Goal: Information Seeking & Learning: Learn about a topic

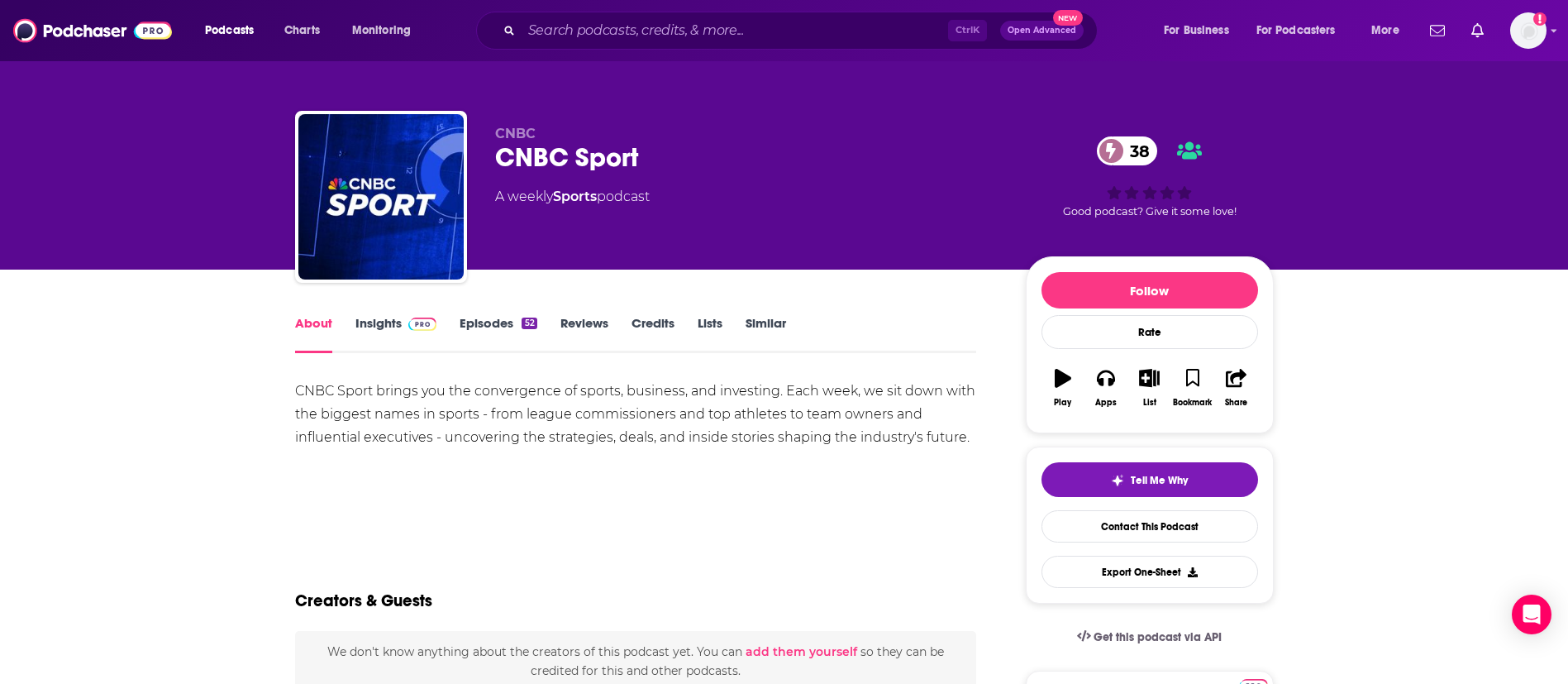
click at [415, 328] on img at bounding box center [423, 323] width 29 height 13
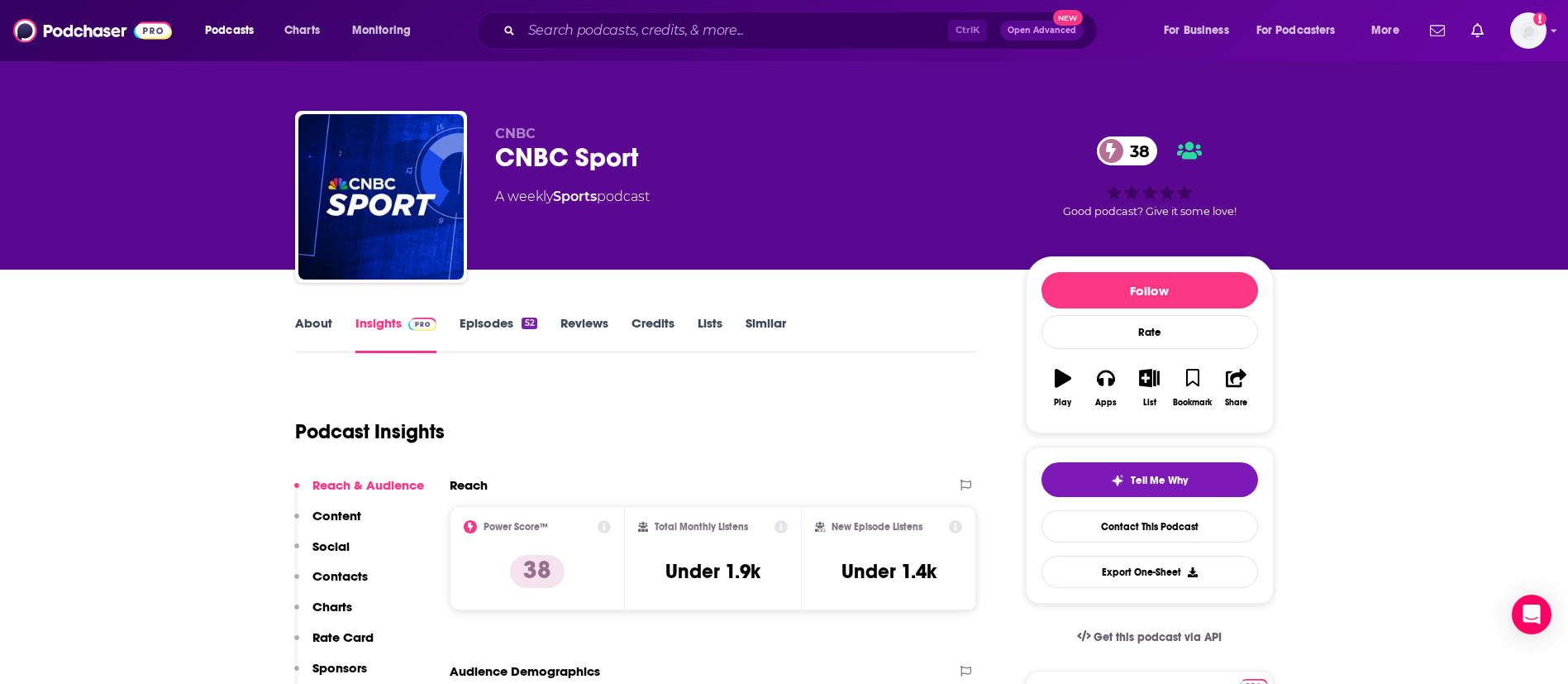
click at [505, 317] on link "Episodes 52" at bounding box center [498, 333] width 76 height 38
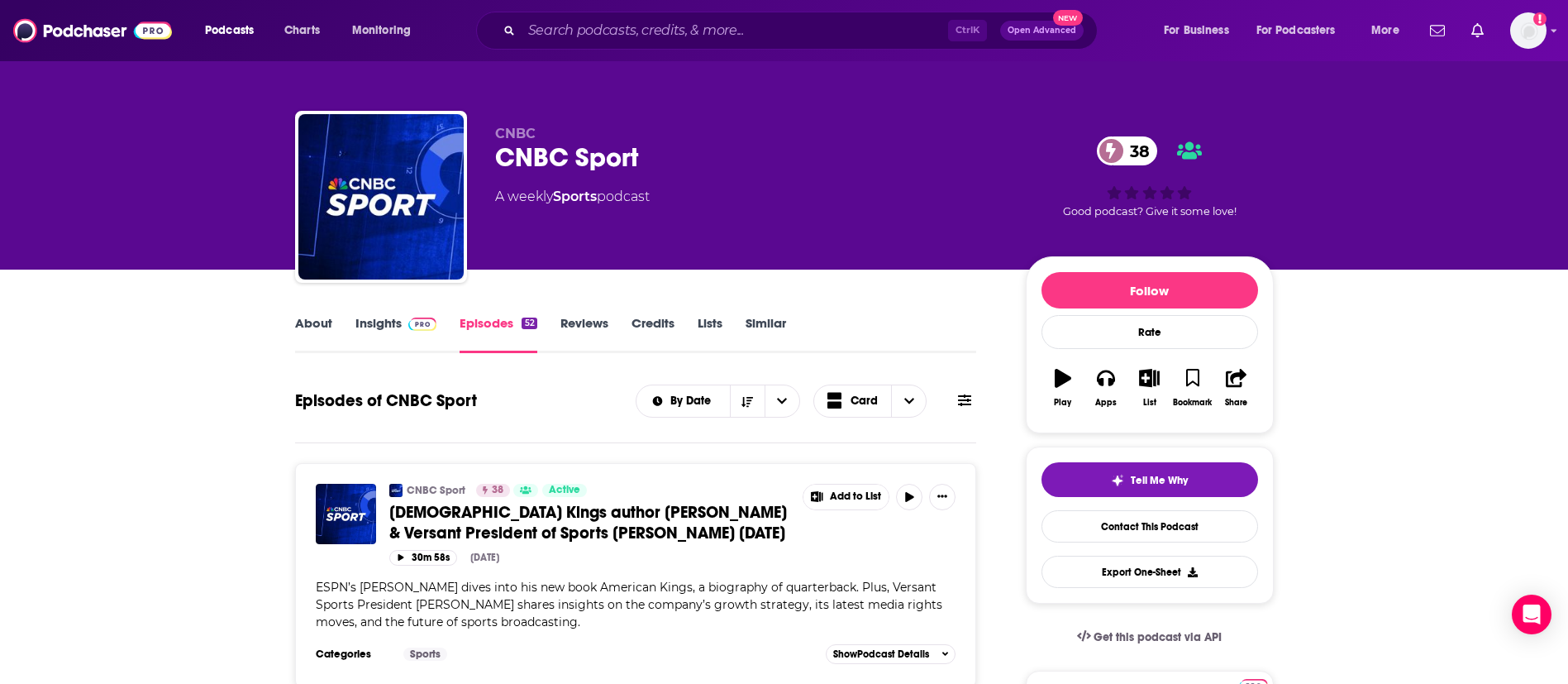
click at [321, 318] on link "About" at bounding box center [314, 333] width 37 height 38
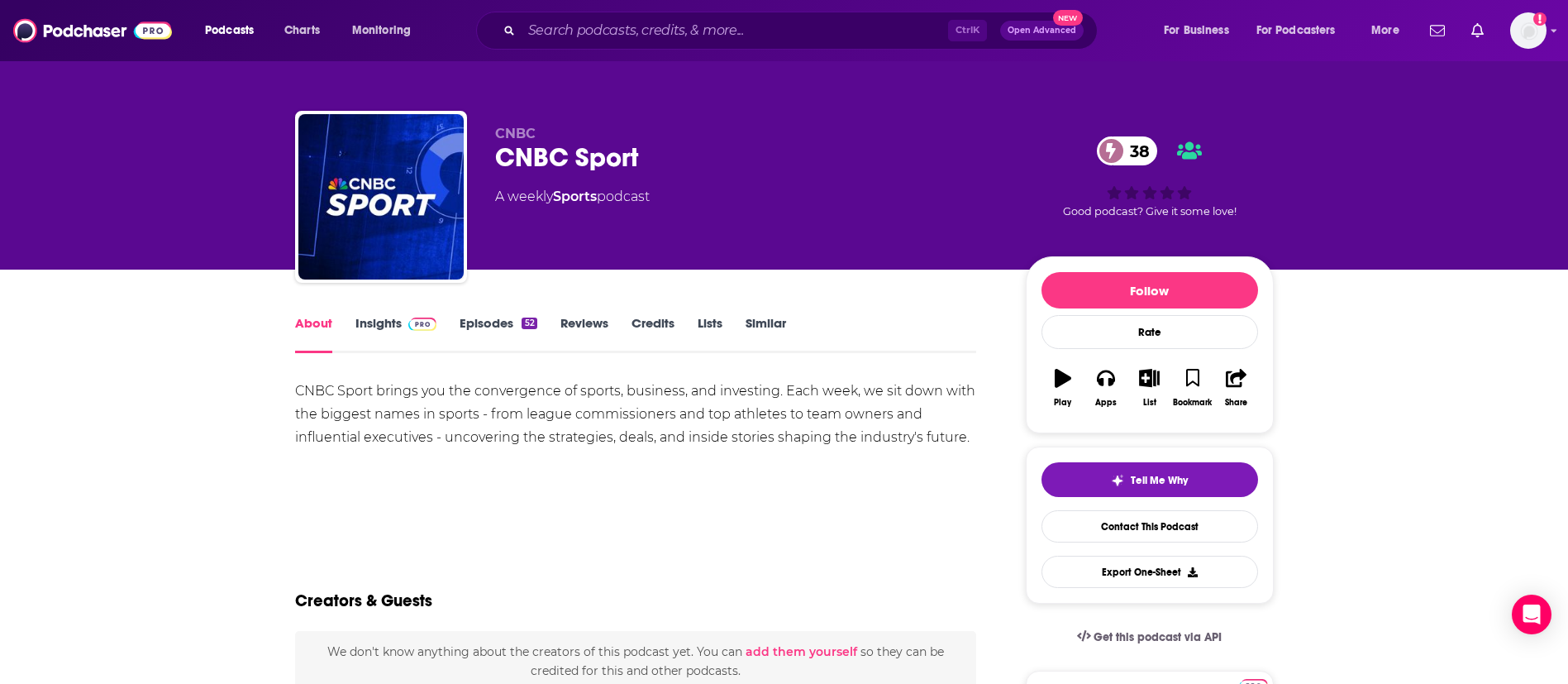
click at [1059, 379] on icon "button" at bounding box center [1062, 377] width 17 height 19
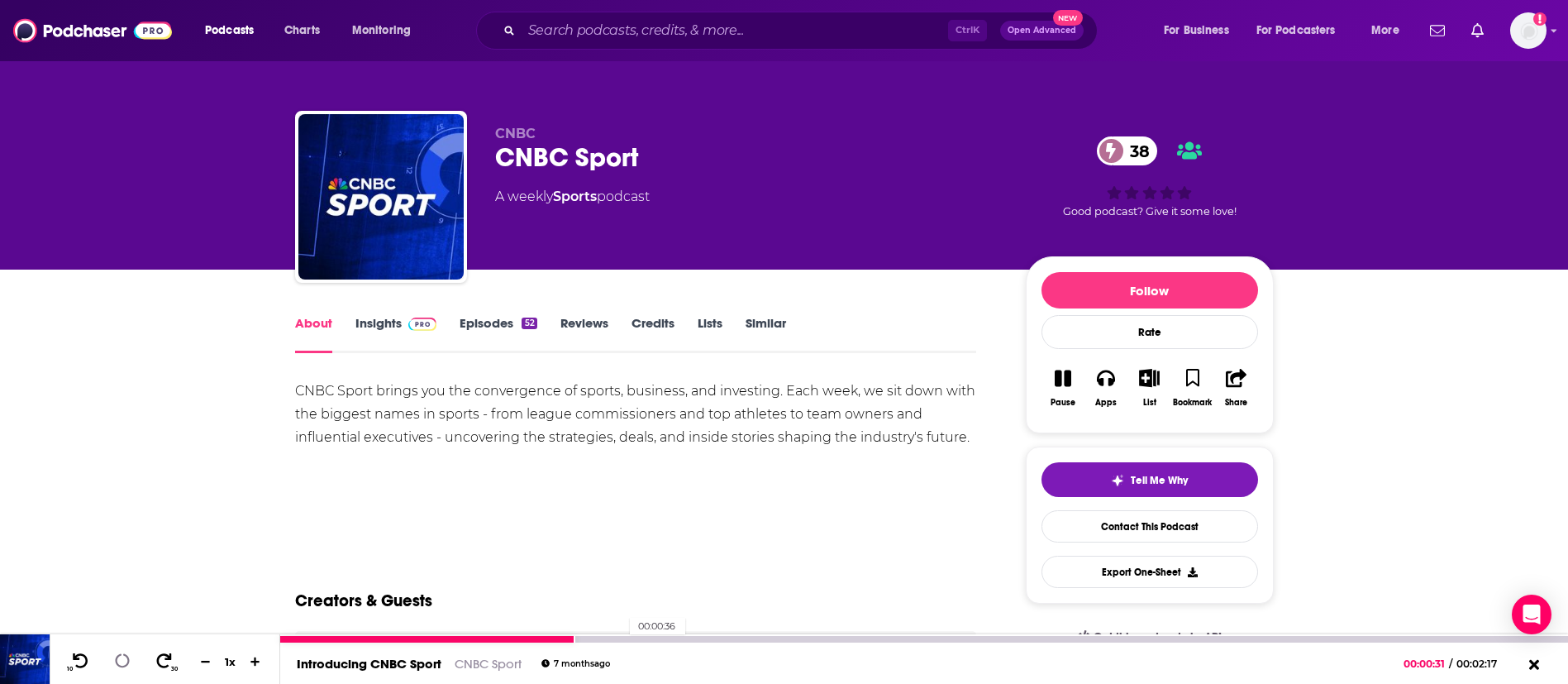
drag, startPoint x: 621, startPoint y: 639, endPoint x: 637, endPoint y: 639, distance: 16.0
click at [622, 639] on div at bounding box center [924, 639] width 1288 height 7
click at [732, 638] on div at bounding box center [924, 639] width 1288 height 7
click at [903, 638] on div at bounding box center [924, 639] width 1288 height 7
click at [848, 638] on div at bounding box center [596, 639] width 631 height 7
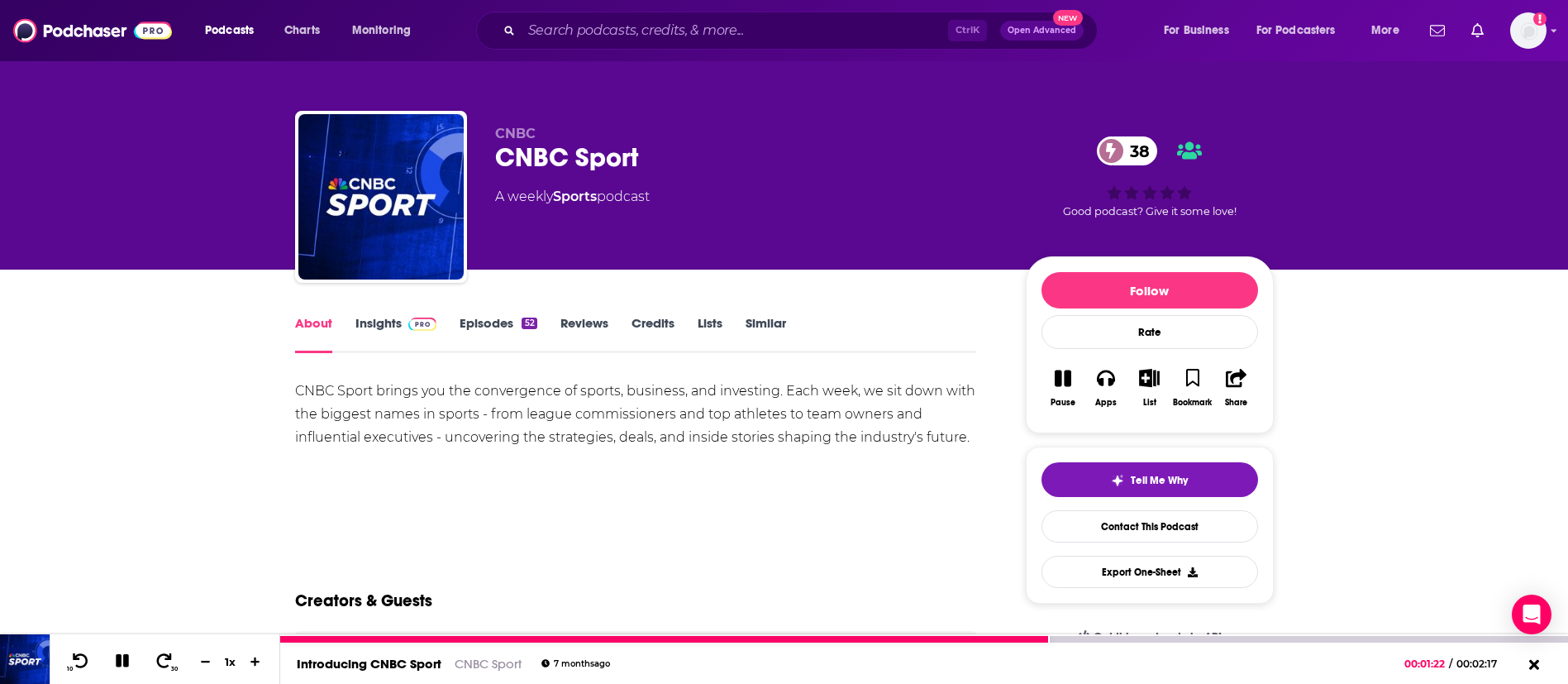
click at [119, 654] on icon at bounding box center [122, 660] width 17 height 17
